Goal: Transaction & Acquisition: Purchase product/service

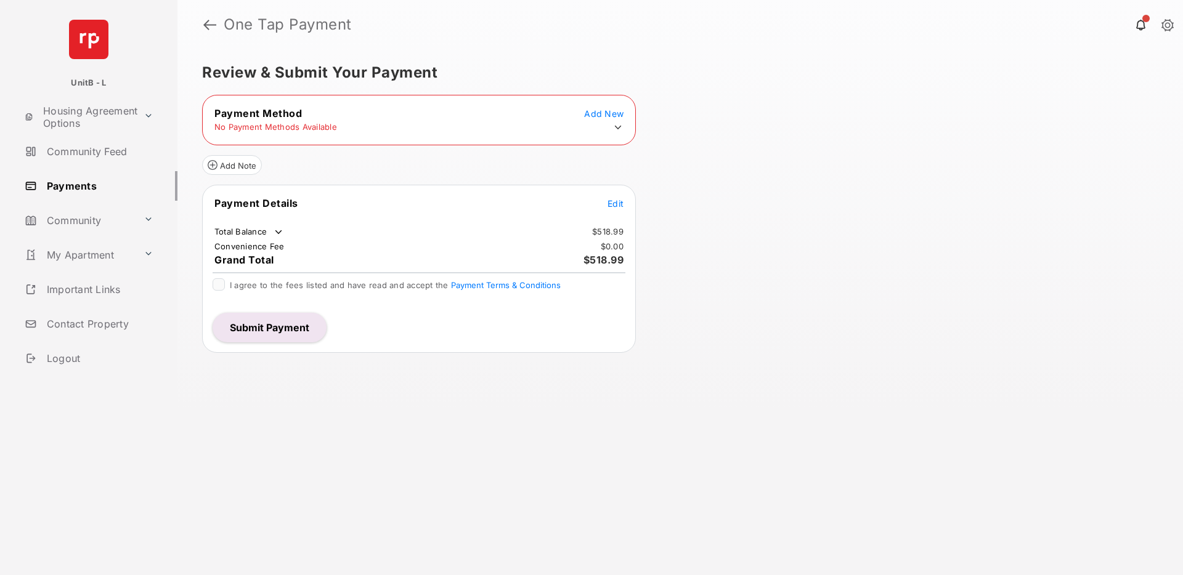
click at [620, 126] on icon at bounding box center [618, 128] width 7 height 4
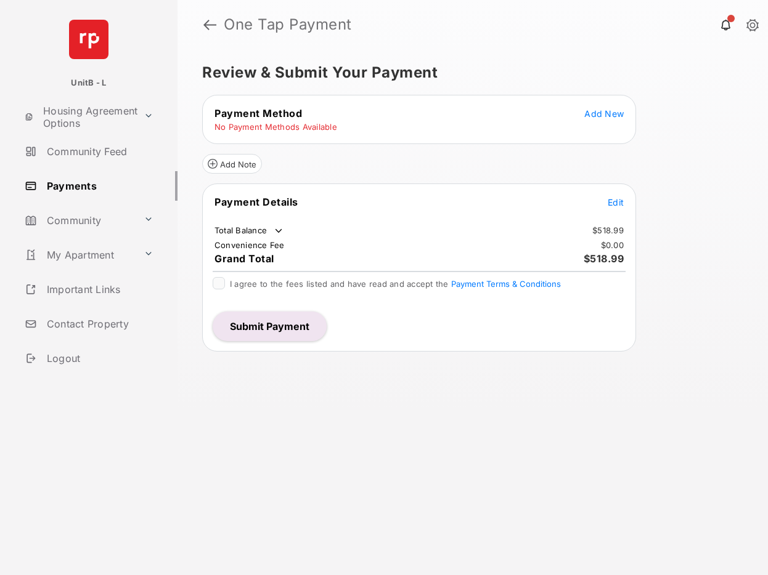
click at [367, 126] on tr "No Payment Methods Available" at bounding box center [419, 126] width 430 height 11
click at [611, 132] on tr "No Payment Methods Available" at bounding box center [419, 126] width 430 height 11
click at [620, 128] on tr "No Payment Methods Available" at bounding box center [419, 126] width 430 height 11
click at [343, 138] on div "Payment Method Add New No Payment Methods Available" at bounding box center [419, 119] width 434 height 49
click at [339, 129] on tr "No Payment Methods Available" at bounding box center [419, 126] width 430 height 11
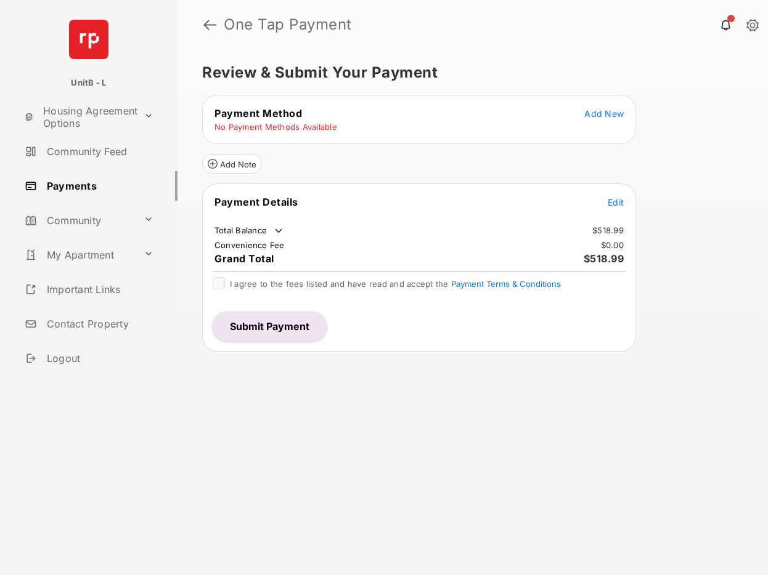
click at [605, 127] on tr "No Payment Methods Available" at bounding box center [419, 126] width 430 height 11
click at [609, 128] on tr "No Payment Methods Available" at bounding box center [419, 126] width 430 height 11
click at [612, 122] on tr "No Payment Methods Available" at bounding box center [419, 126] width 430 height 11
click at [600, 132] on table "Payment Method Add New No Payment Methods Available" at bounding box center [419, 119] width 433 height 28
click at [608, 132] on table "Payment Method Add New No Payment Methods Available" at bounding box center [419, 119] width 433 height 28
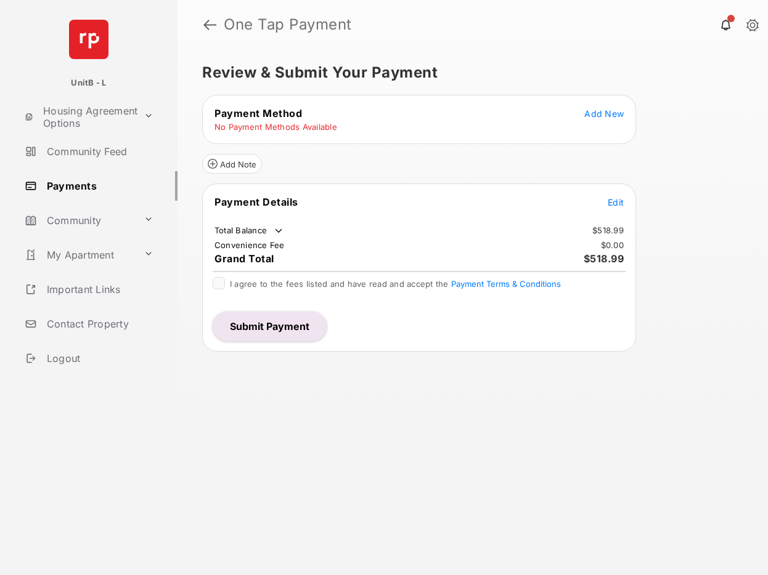
click at [607, 131] on tr "No Payment Methods Available" at bounding box center [419, 126] width 430 height 11
click at [608, 132] on tr "No Payment Methods Available" at bounding box center [419, 126] width 430 height 11
click at [594, 122] on tr "No Payment Methods Available" at bounding box center [419, 126] width 430 height 11
click at [579, 140] on div "Payment Method Add New No Payment Methods Available" at bounding box center [419, 119] width 434 height 49
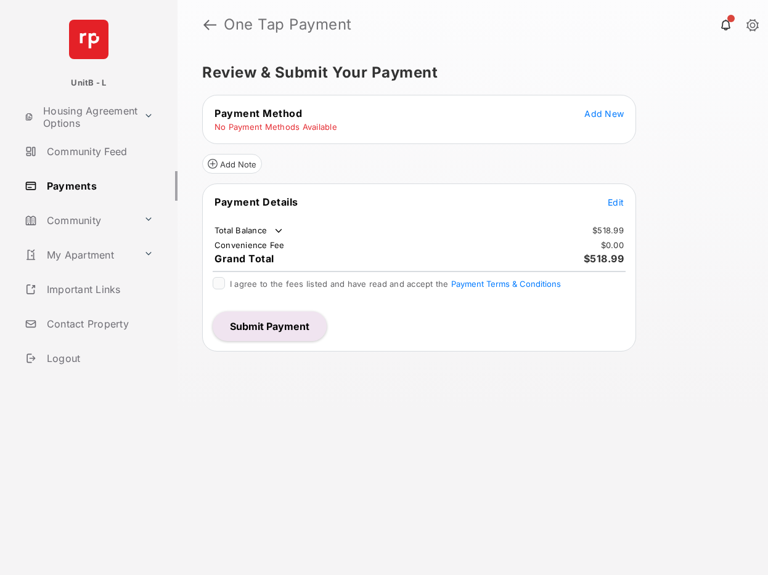
click at [601, 134] on div "Payment Method Add New No Payment Methods Available" at bounding box center [419, 119] width 434 height 49
click at [610, 132] on table "Payment Method Add New No Payment Methods Available" at bounding box center [419, 119] width 433 height 28
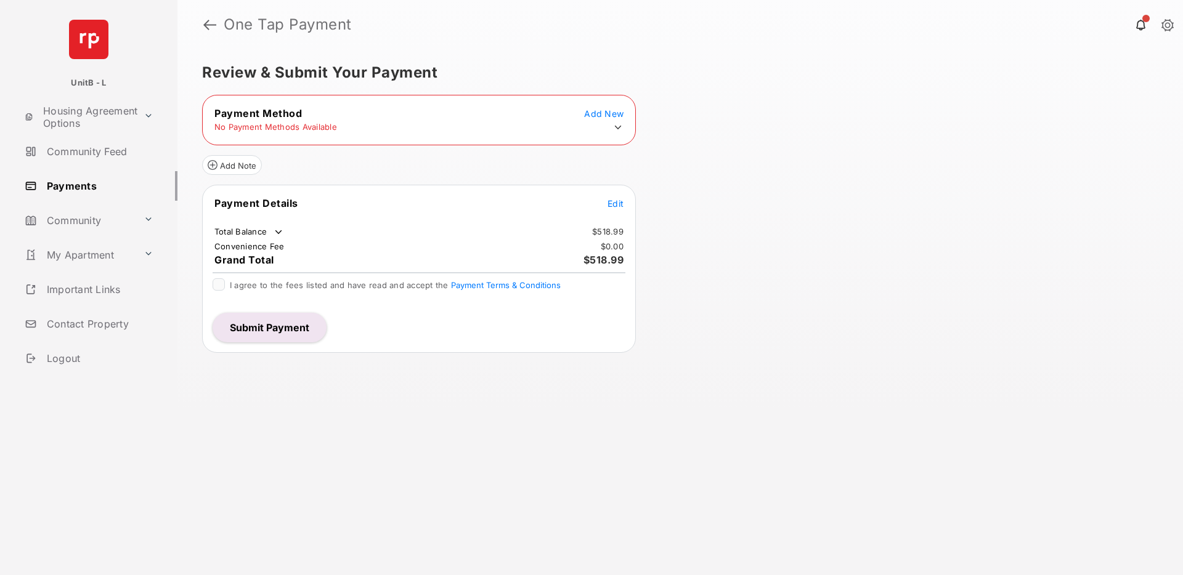
click at [616, 125] on icon at bounding box center [617, 127] width 11 height 11
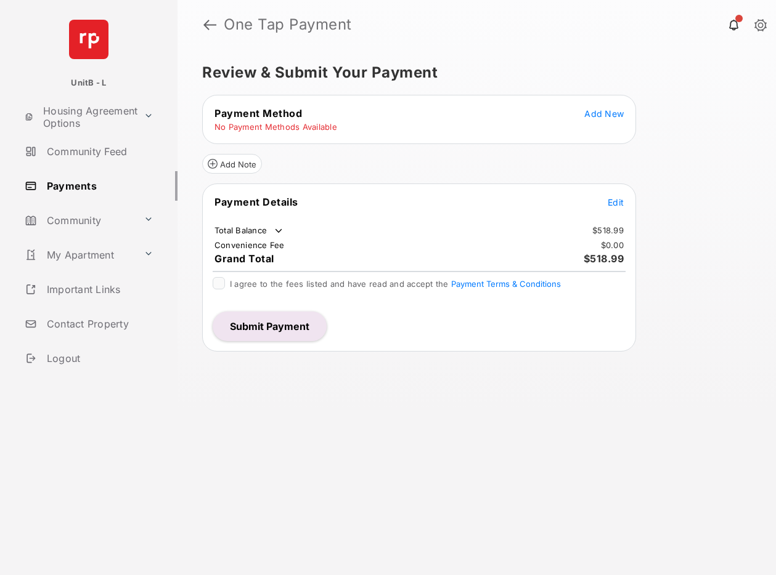
click at [620, 131] on tr "No Payment Methods Available" at bounding box center [419, 126] width 430 height 11
click at [617, 130] on tr "No Payment Methods Available" at bounding box center [419, 126] width 430 height 11
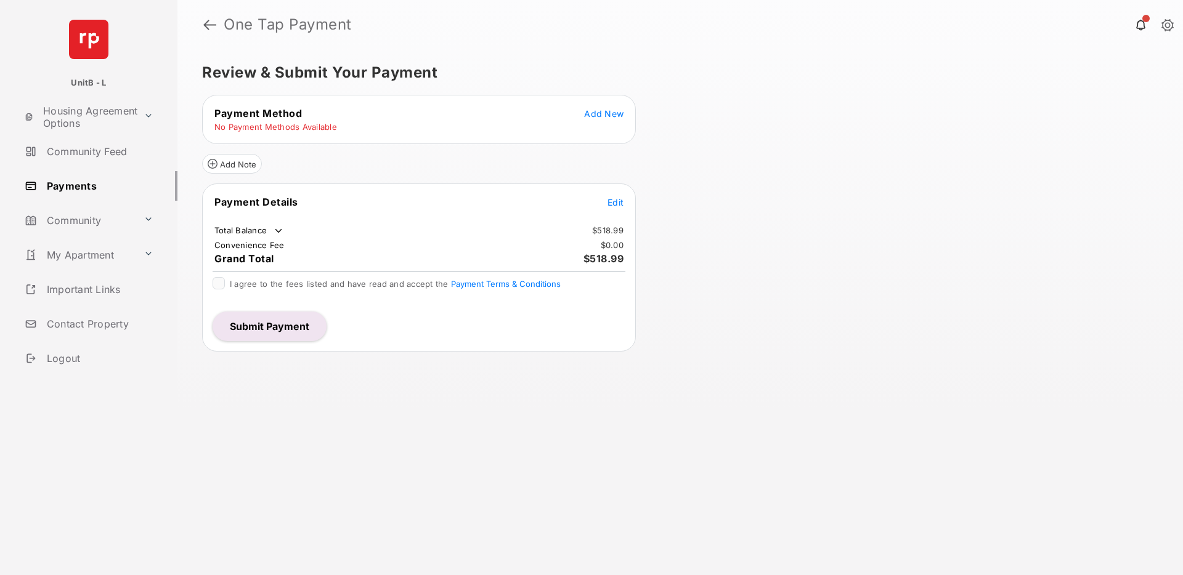
click at [737, 123] on div "Review & Submit Your Payment Payment Method Add New No Payment Methods Availabl…" at bounding box center [680, 312] width 1006 height 526
click at [620, 130] on tr "No Payment Methods Available" at bounding box center [419, 126] width 430 height 11
click at [619, 130] on tr "No Payment Methods Available" at bounding box center [419, 126] width 430 height 11
click at [616, 201] on span "Edit" at bounding box center [616, 202] width 16 height 10
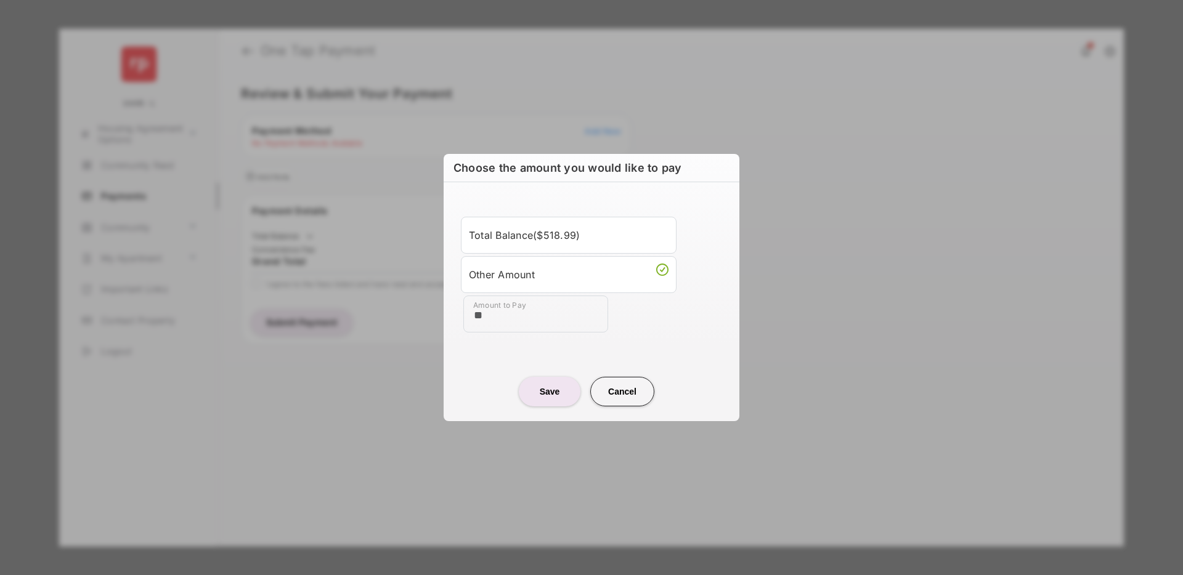
type input "**"
click at [543, 391] on button "Save" at bounding box center [550, 392] width 62 height 30
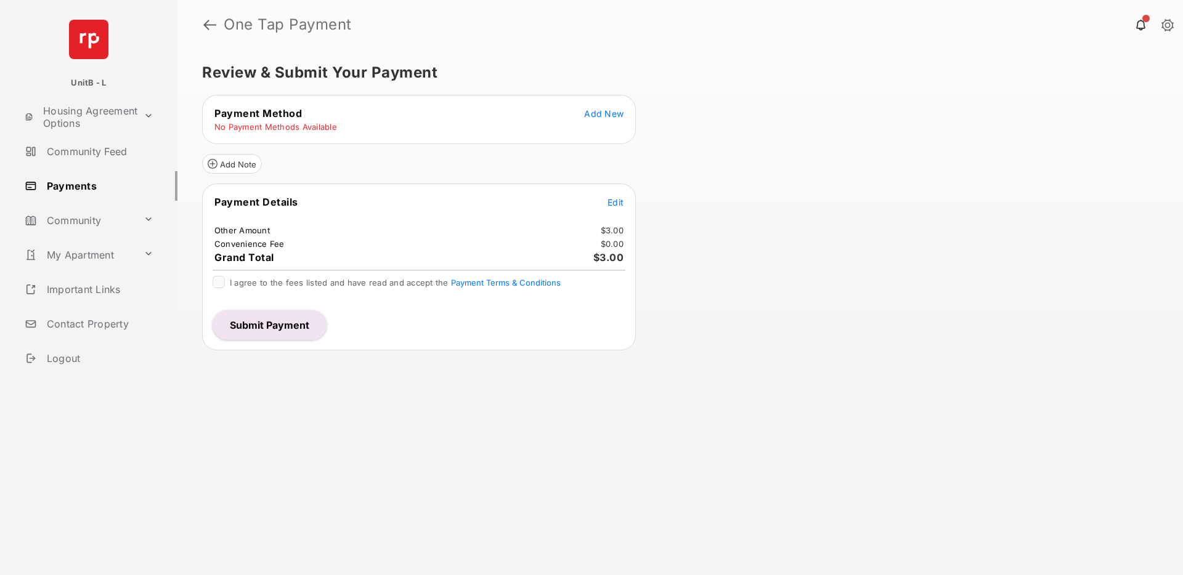
click at [611, 135] on div "Payment Method Add New No Payment Methods Available" at bounding box center [419, 119] width 434 height 49
click at [611, 129] on tr "No Payment Methods Available" at bounding box center [419, 126] width 430 height 11
drag, startPoint x: 611, startPoint y: 129, endPoint x: 602, endPoint y: 129, distance: 9.3
click at [609, 129] on tr "No Payment Methods Available" at bounding box center [419, 126] width 430 height 11
click at [602, 129] on tr "No Payment Methods Available" at bounding box center [419, 126] width 430 height 11
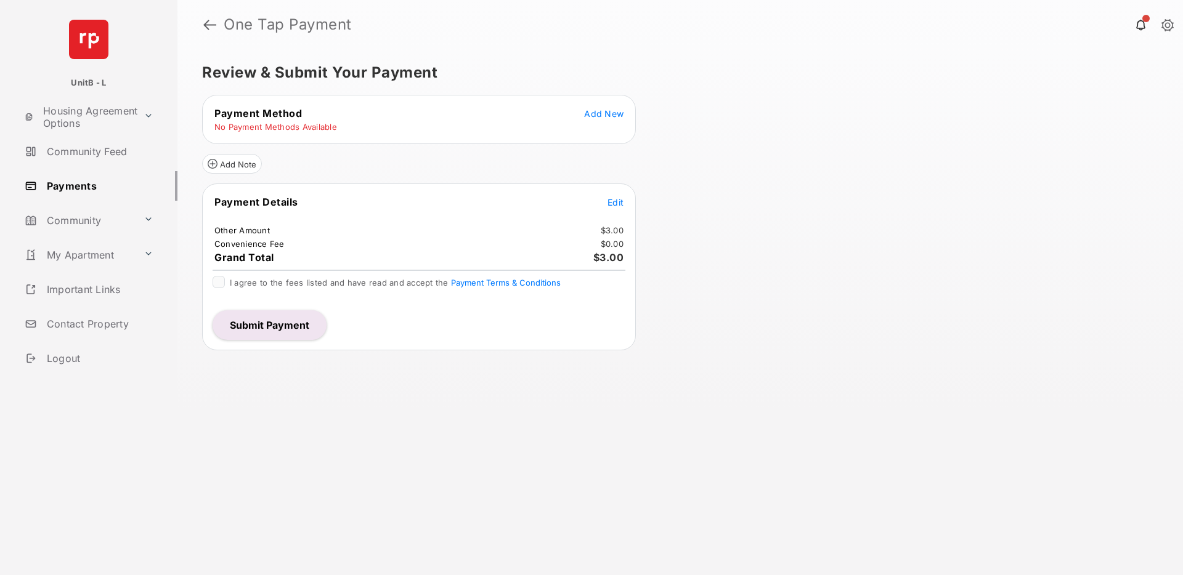
click at [571, 129] on tr "No Payment Methods Available" at bounding box center [419, 126] width 430 height 11
click at [564, 128] on tr "No Payment Methods Available" at bounding box center [419, 126] width 430 height 11
drag, startPoint x: 516, startPoint y: 129, endPoint x: 508, endPoint y: 130, distance: 7.4
click at [515, 129] on tr "No Payment Methods Available" at bounding box center [419, 126] width 430 height 11
click at [271, 133] on table "Payment Method Add New No Payment Methods Available" at bounding box center [419, 119] width 433 height 28
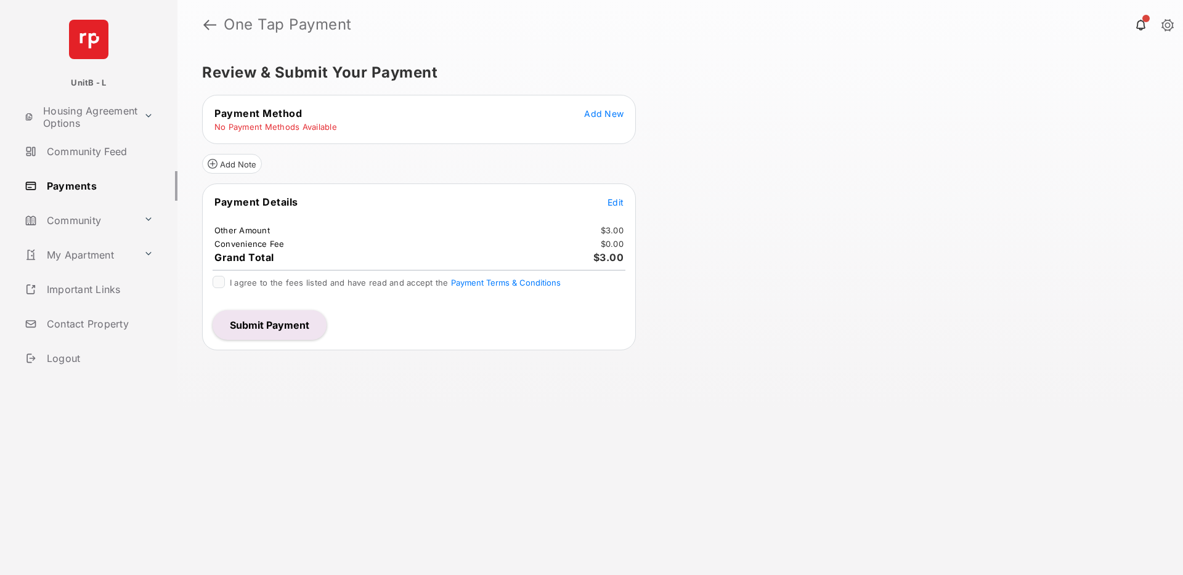
click at [274, 124] on td "No Payment Methods Available" at bounding box center [276, 126] width 124 height 11
click at [733, 232] on div "Review & Submit Your Payment Payment Method Add New No Payment Methods Availabl…" at bounding box center [680, 312] width 1006 height 526
